Goal: Information Seeking & Learning: Learn about a topic

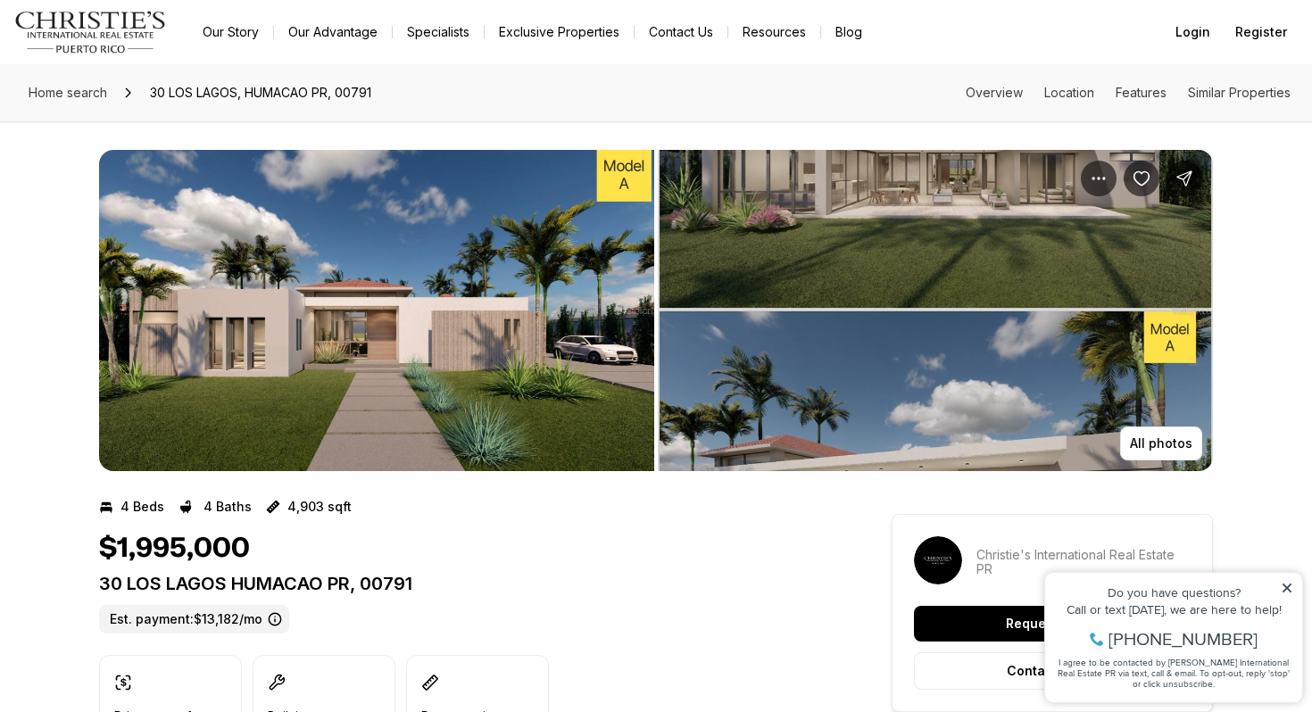
scroll to position [33, 0]
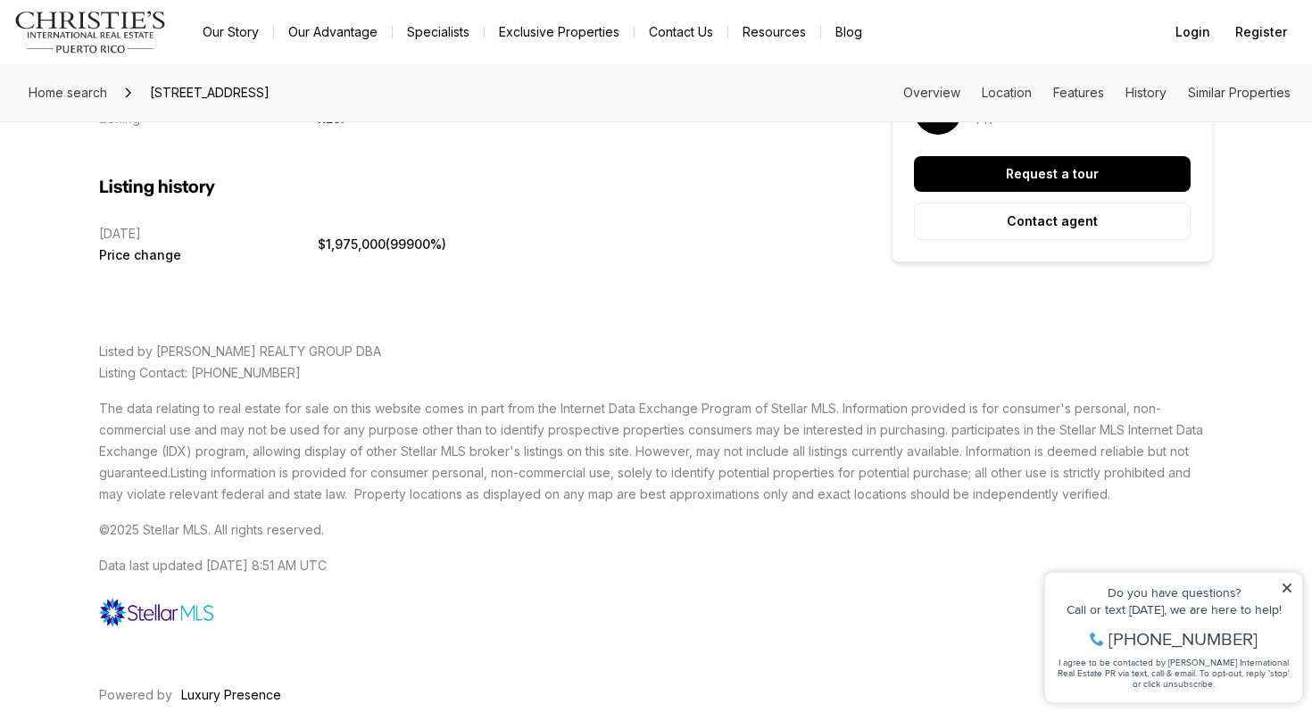
scroll to position [4793, 0]
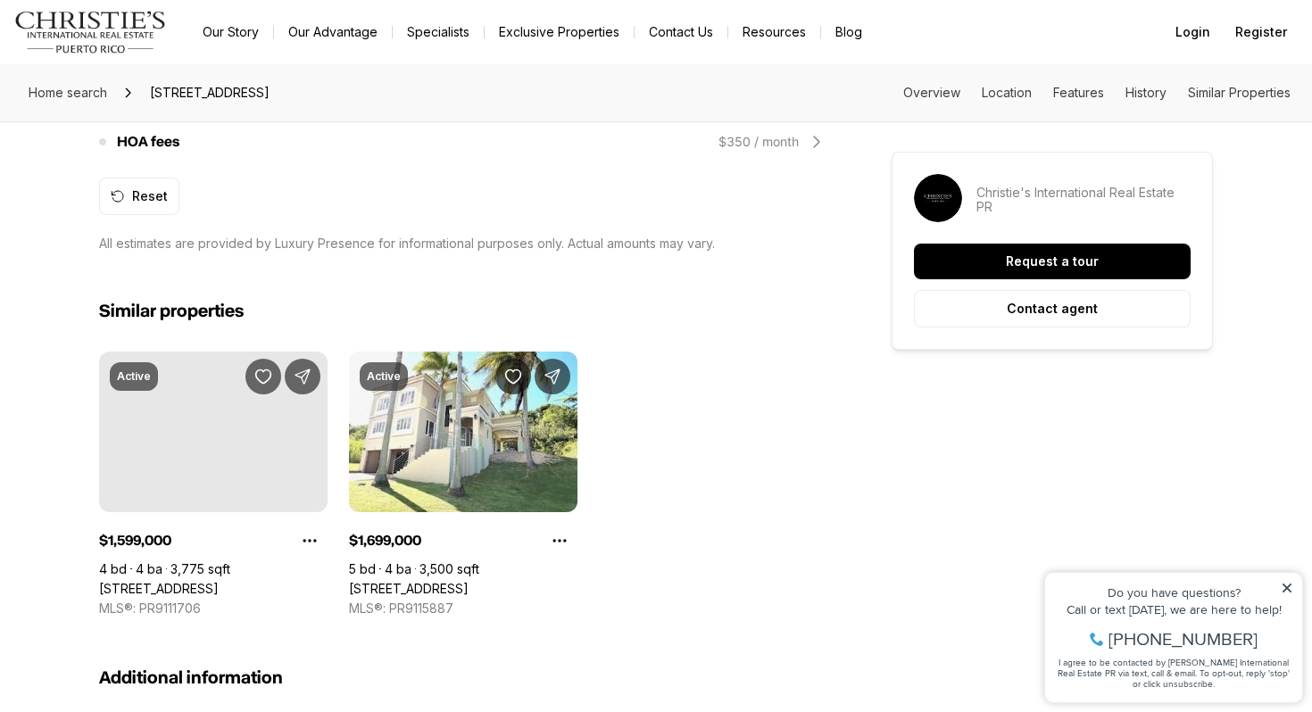
scroll to position [1698, 0]
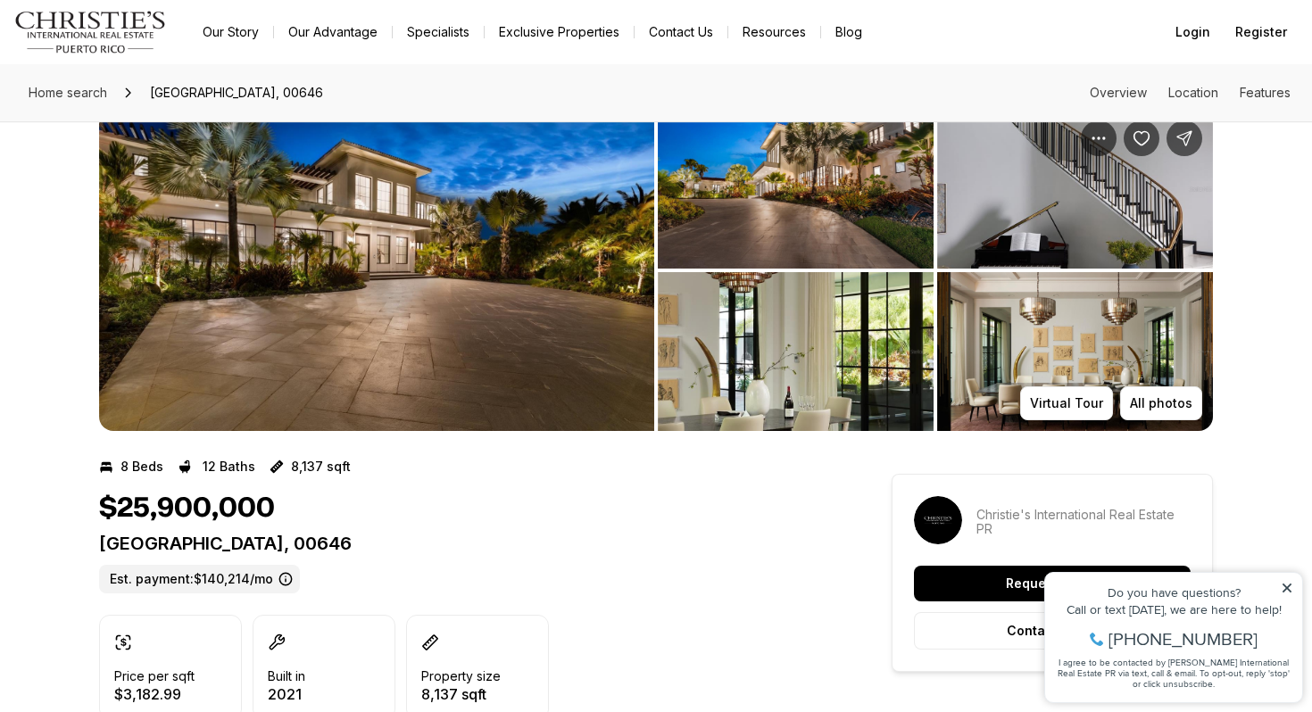
scroll to position [42, 0]
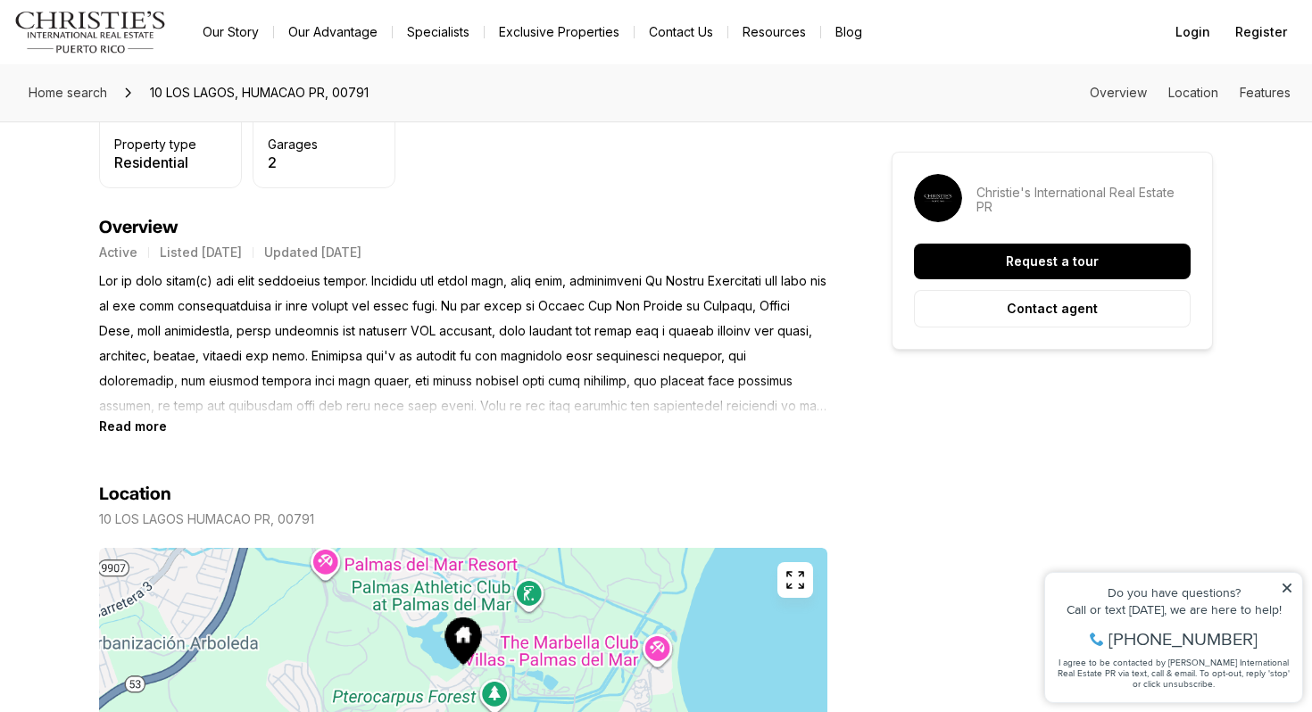
scroll to position [686, 0]
click at [140, 423] on b "Read more" at bounding box center [133, 427] width 68 height 15
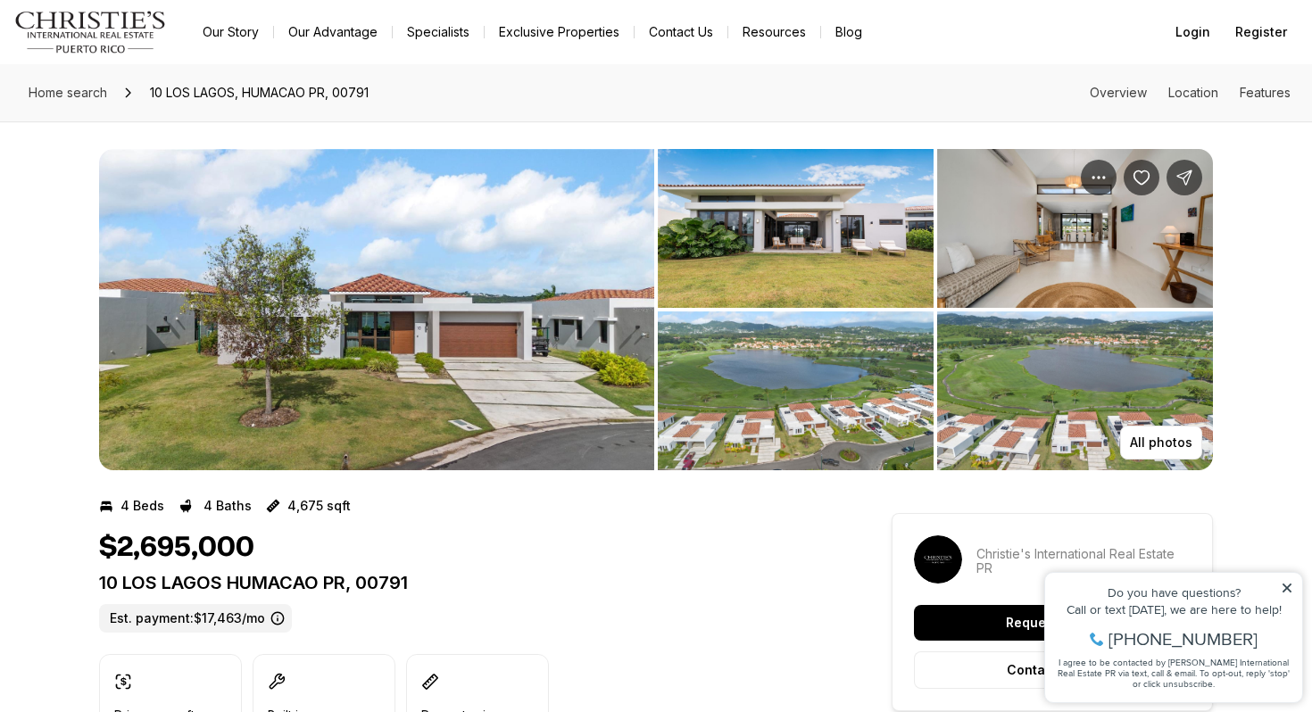
scroll to position [0, 0]
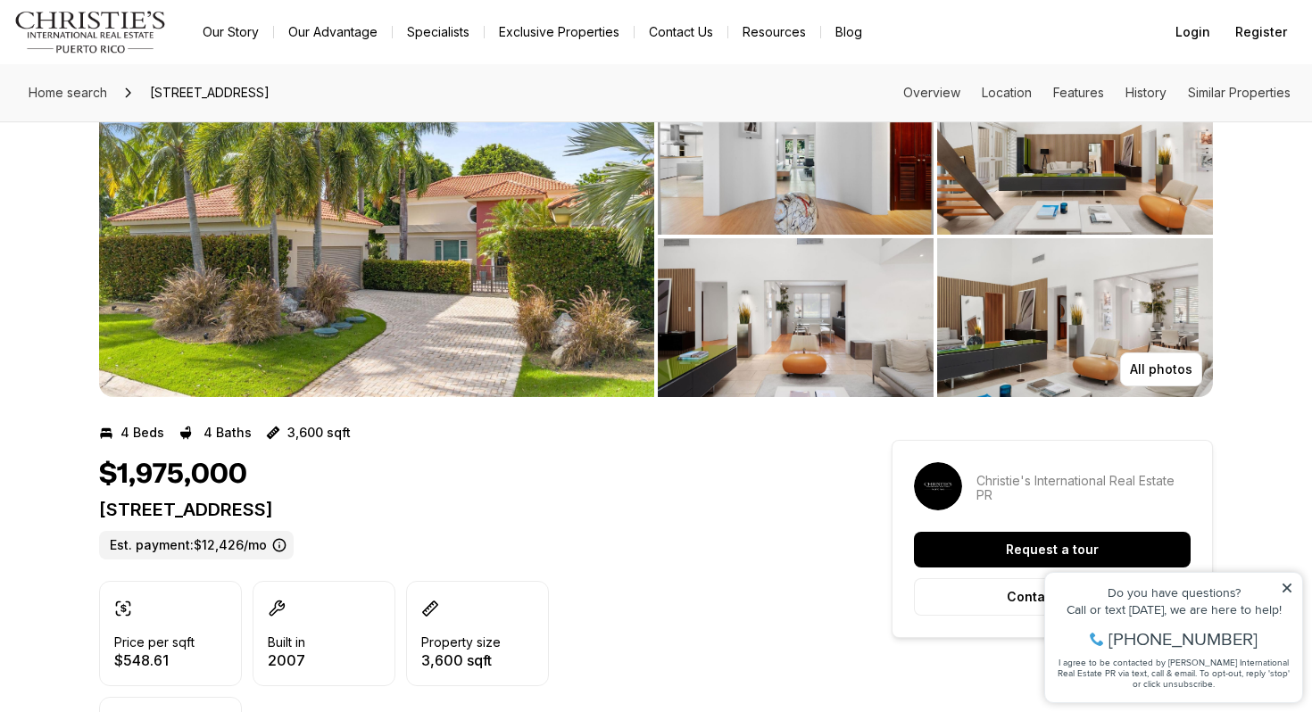
scroll to position [72, 0]
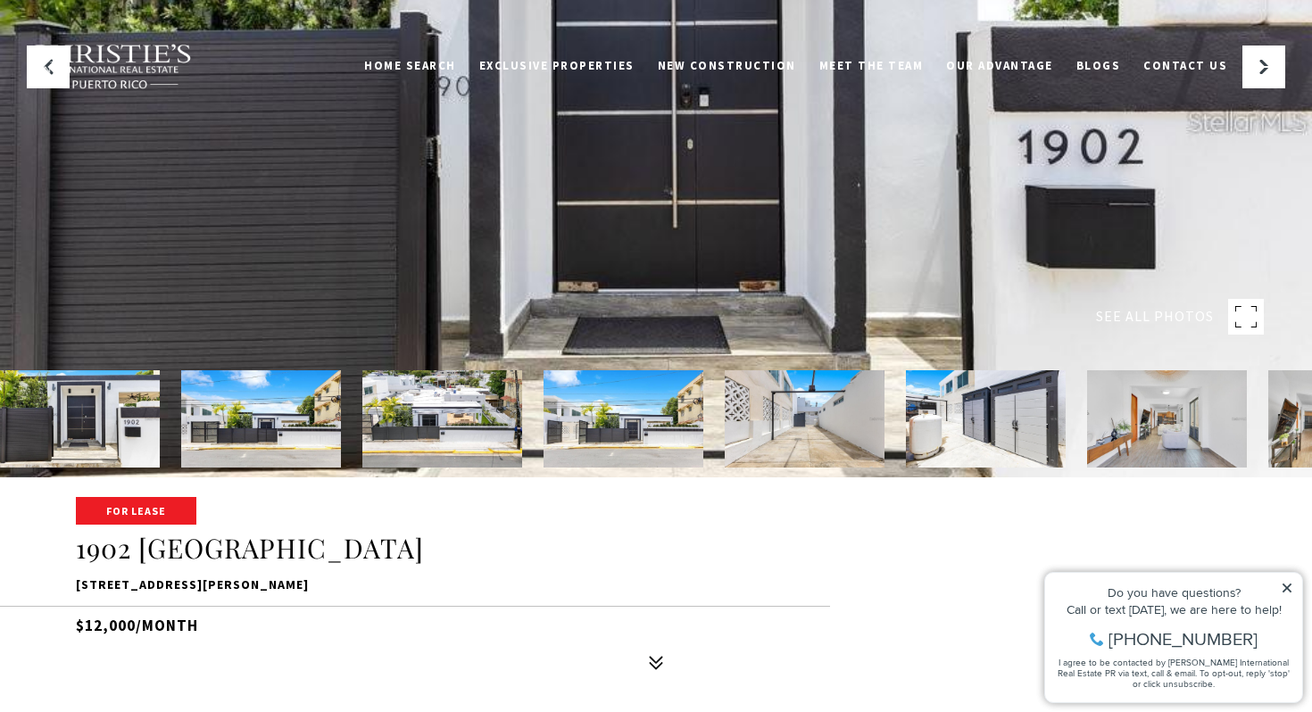
scroll to position [464, 0]
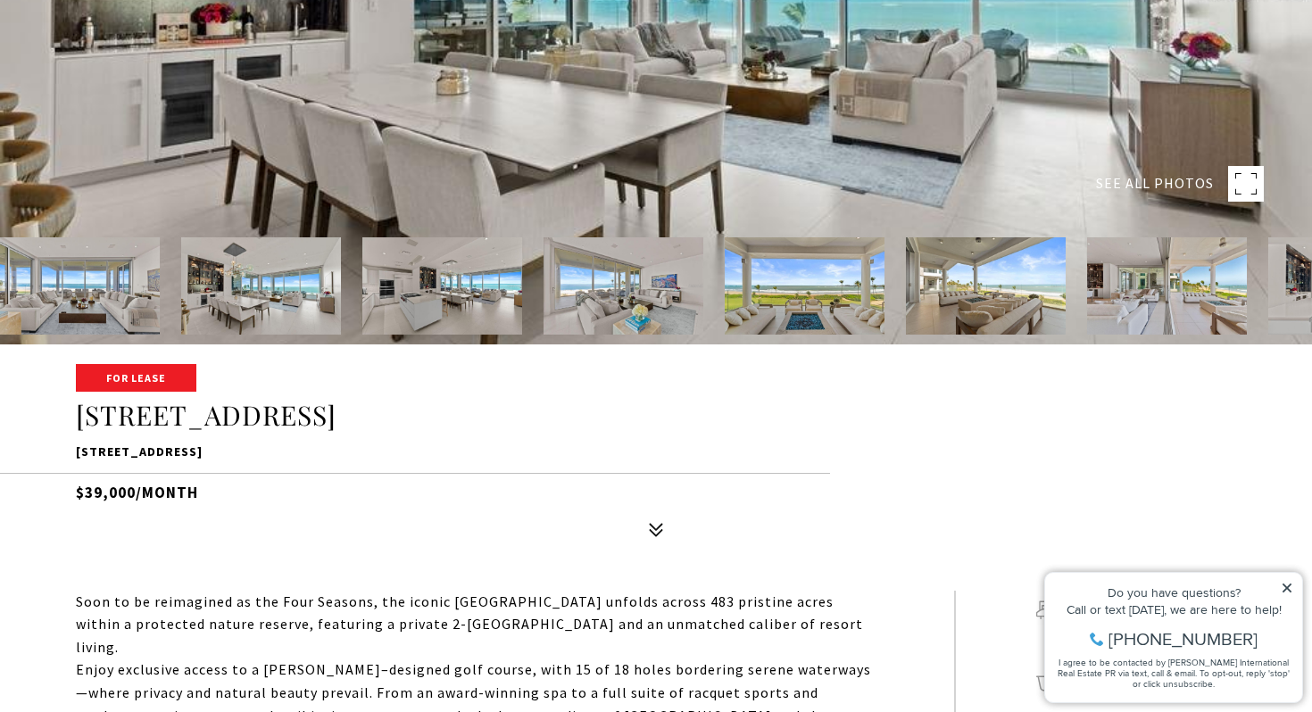
scroll to position [544, 0]
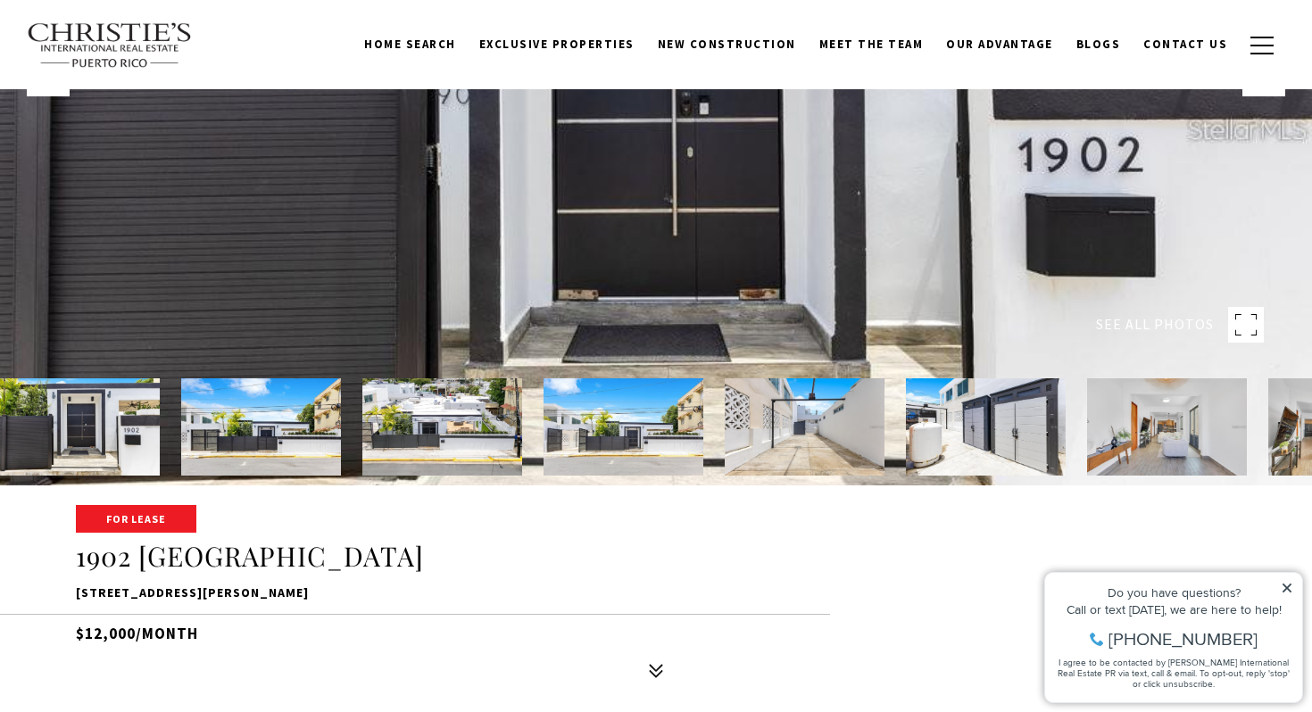
scroll to position [312, 0]
